Goal: Task Accomplishment & Management: Manage account settings

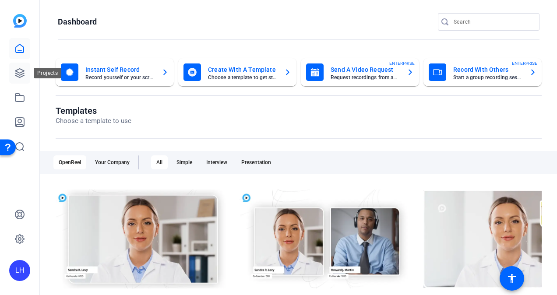
click at [23, 74] on icon at bounding box center [19, 73] width 9 height 9
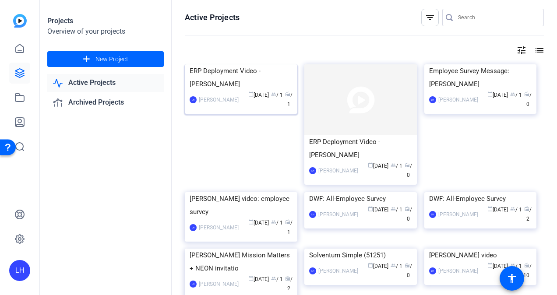
click at [237, 91] on div "ERP Deployment Video - [PERSON_NAME]" at bounding box center [241, 77] width 103 height 26
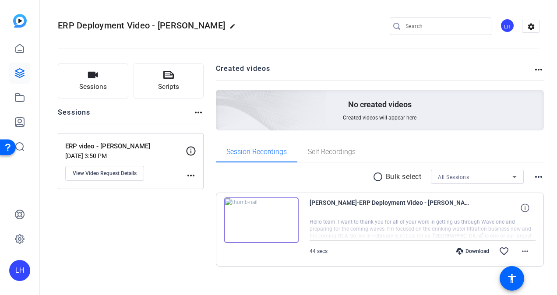
click at [261, 219] on img at bounding box center [261, 221] width 74 height 46
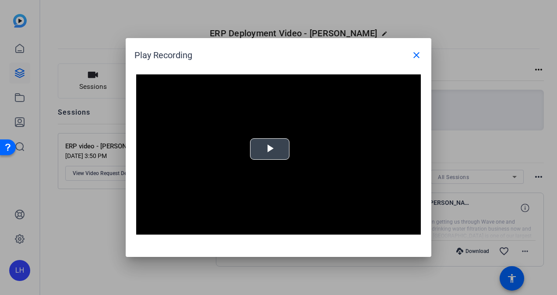
click at [271, 160] on video "Video Player" at bounding box center [278, 154] width 285 height 160
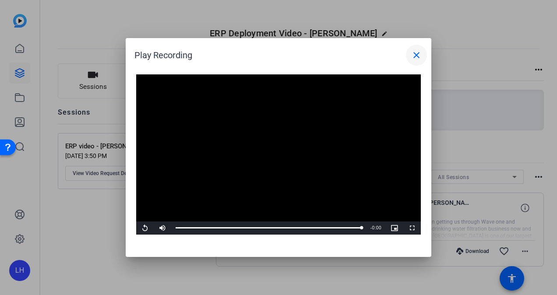
click at [416, 53] on mat-icon "close" at bounding box center [416, 55] width 11 height 11
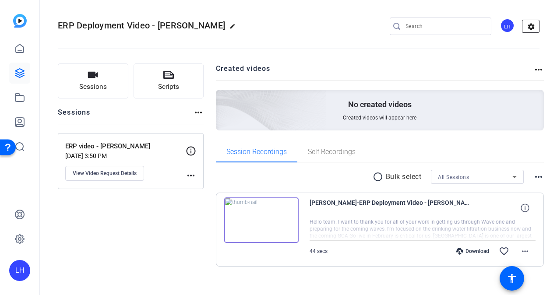
click at [528, 24] on mat-icon "settings" at bounding box center [532, 26] width 18 height 13
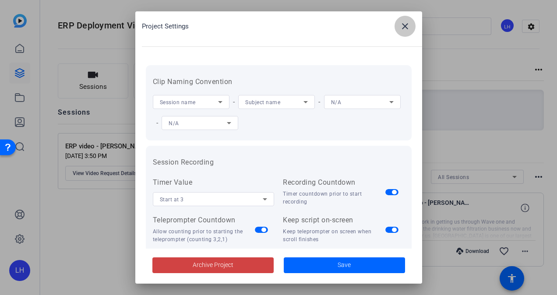
click at [408, 26] on mat-icon "close" at bounding box center [405, 26] width 11 height 11
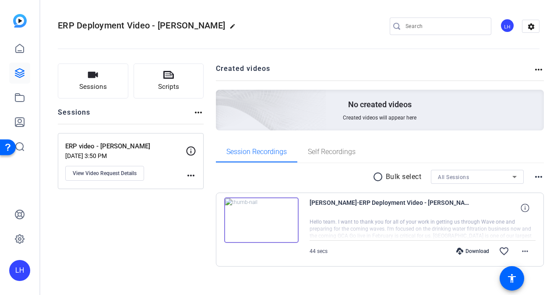
click at [500, 22] on div "LH" at bounding box center [507, 25] width 14 height 14
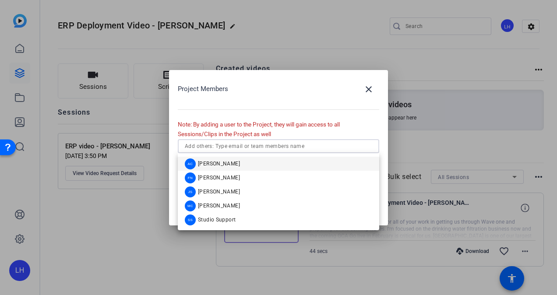
click at [280, 144] on input "text" at bounding box center [278, 146] width 187 height 11
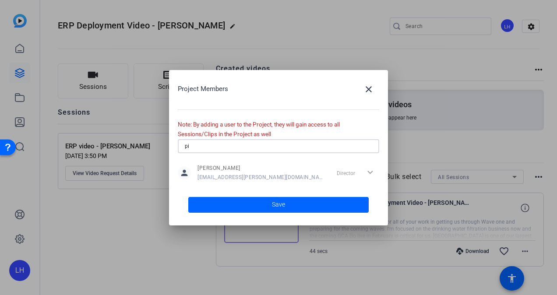
type input "p"
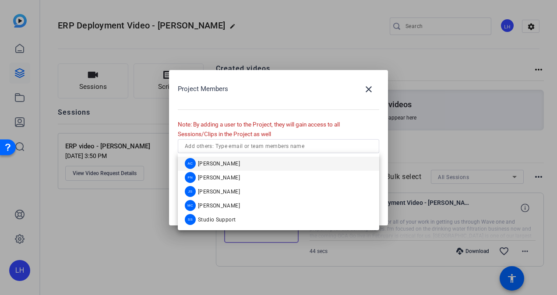
click at [337, 115] on h2 "Project Members close" at bounding box center [279, 99] width 202 height 41
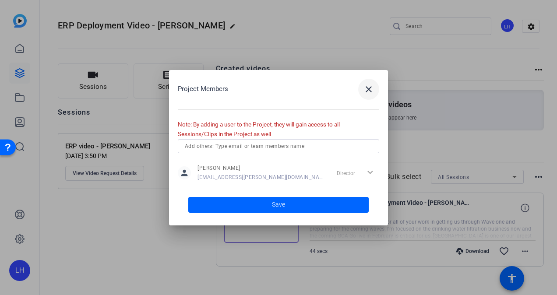
click at [366, 92] on mat-icon "close" at bounding box center [369, 89] width 11 height 11
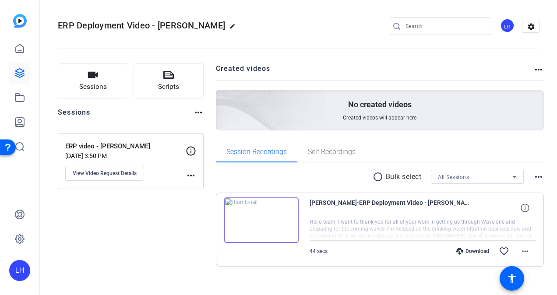
click at [470, 251] on div "Download" at bounding box center [473, 251] width 42 height 7
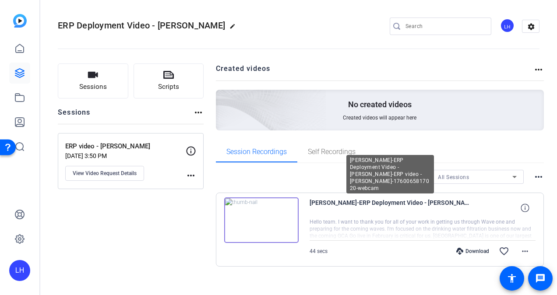
scroll to position [10, 0]
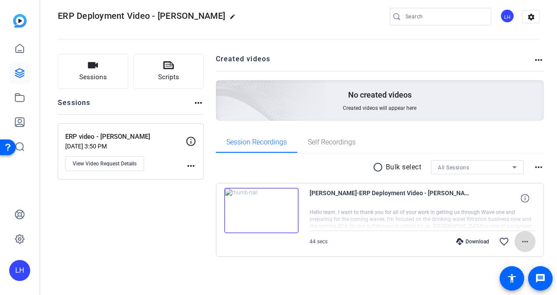
click at [524, 246] on mat-icon "more_horiz" at bounding box center [525, 242] width 11 height 11
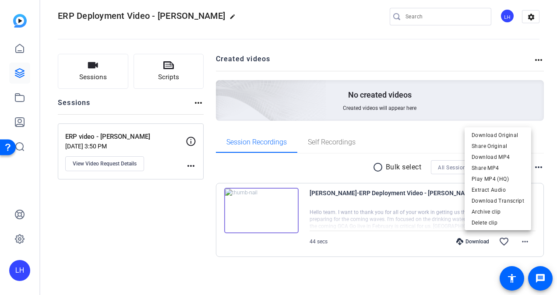
click at [502, 14] on div at bounding box center [278, 147] width 557 height 295
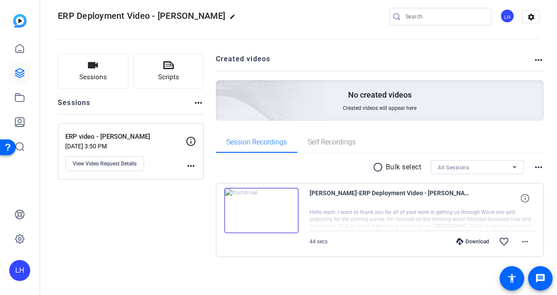
click at [505, 20] on div "LH" at bounding box center [507, 16] width 14 height 14
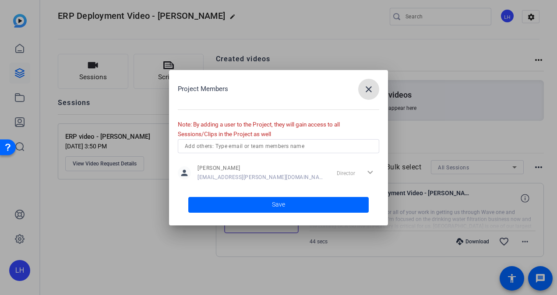
click at [284, 145] on input "text" at bounding box center [278, 146] width 187 height 11
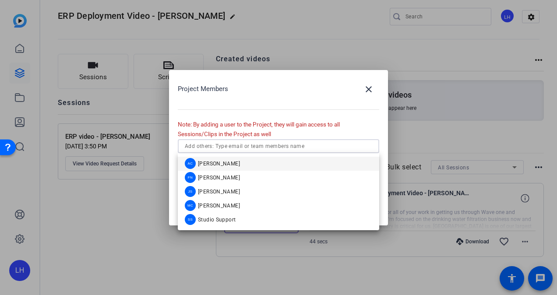
click at [273, 149] on input "text" at bounding box center [278, 146] width 187 height 11
paste input "[PERSON_NAME][EMAIL_ADDRESS][DOMAIN_NAME]"
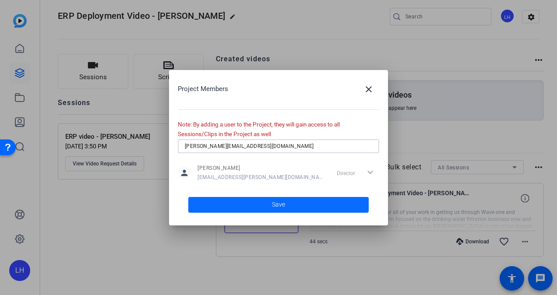
type input "[PERSON_NAME][EMAIL_ADDRESS][DOMAIN_NAME]"
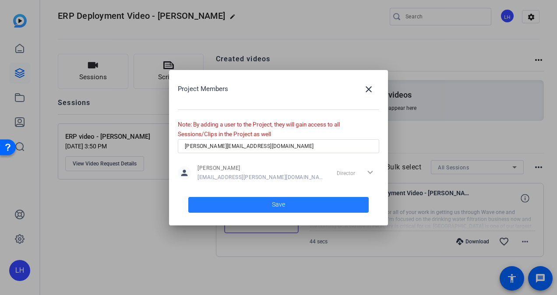
click at [293, 208] on span at bounding box center [278, 204] width 180 height 21
